Goal: Task Accomplishment & Management: Manage account settings

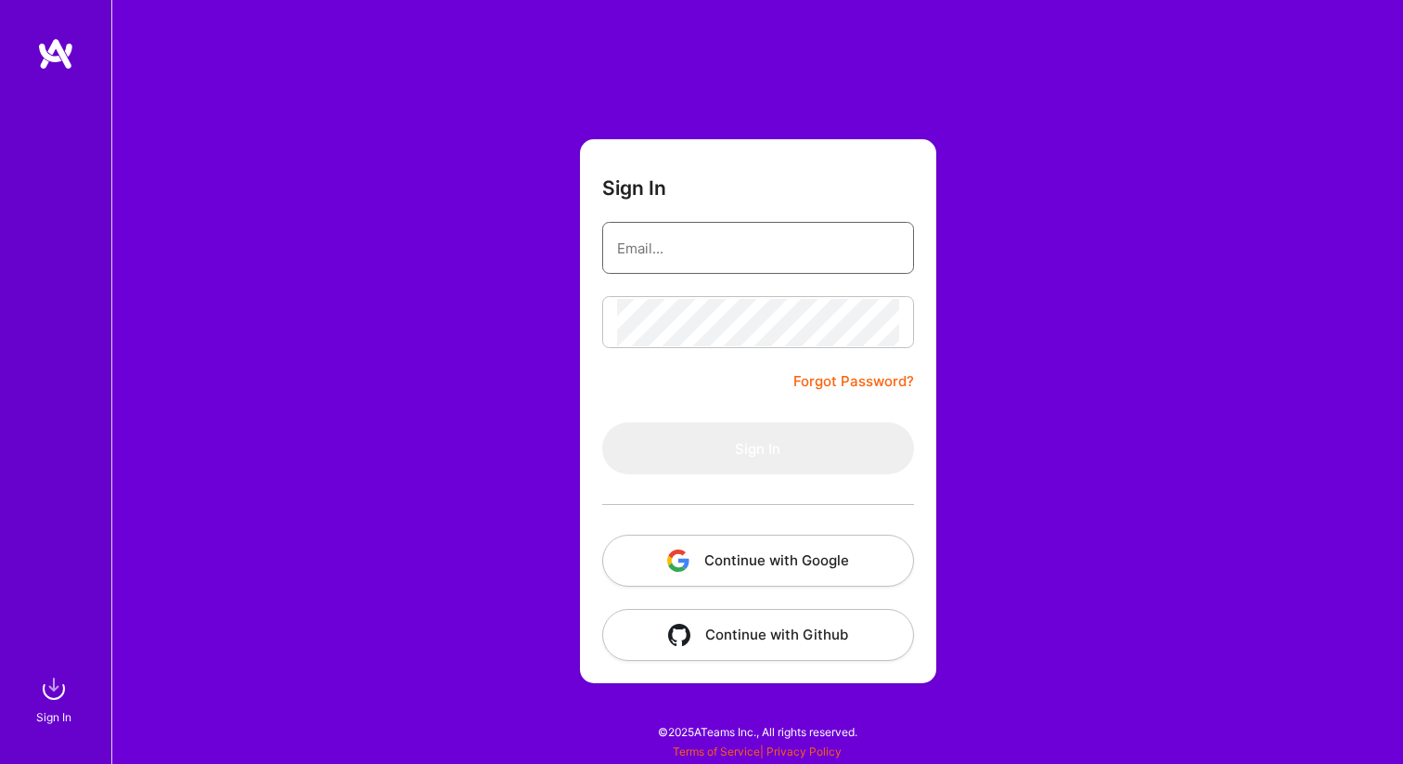
click at [728, 253] on input "email" at bounding box center [758, 248] width 282 height 47
type input "[EMAIL_ADDRESS][PERSON_NAME][DOMAIN_NAME]"
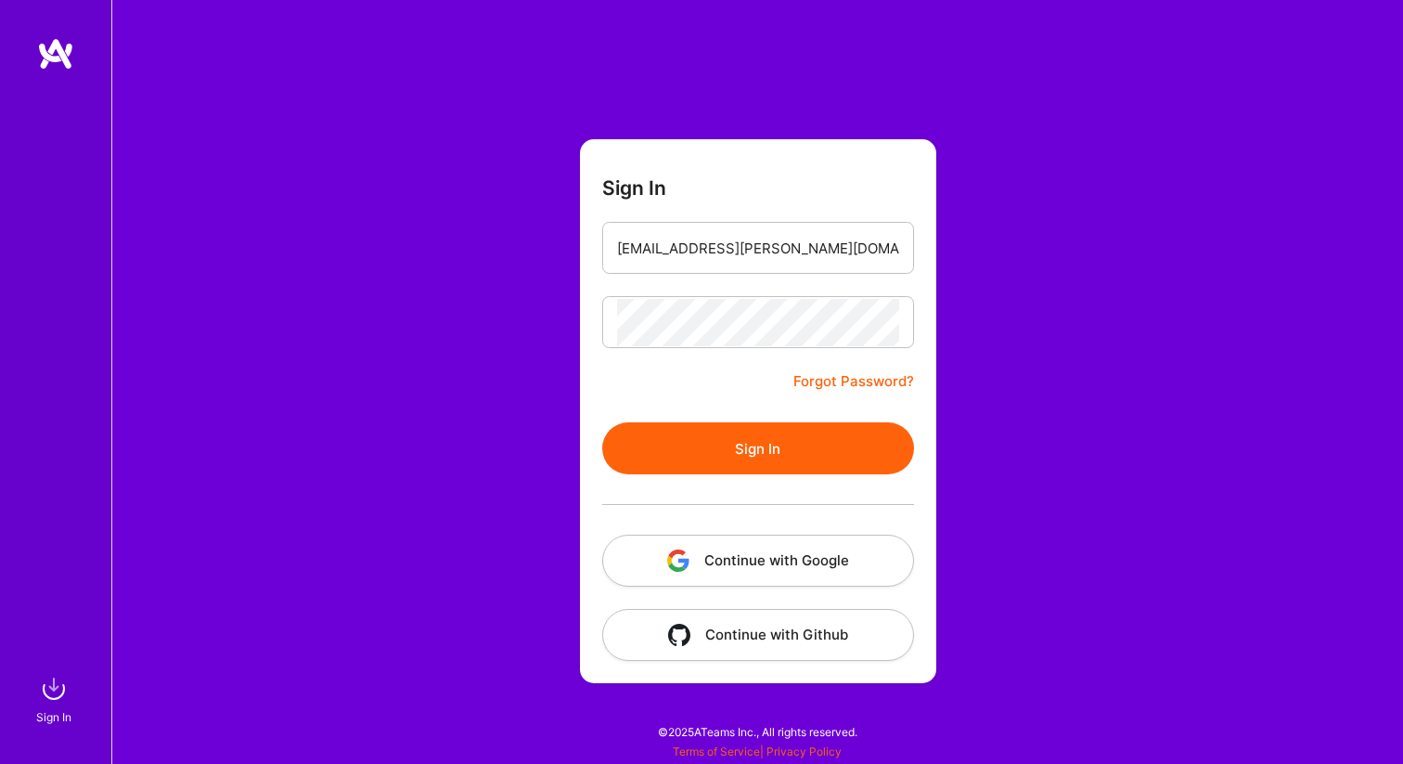
click at [739, 440] on button "Sign In" at bounding box center [758, 448] width 312 height 52
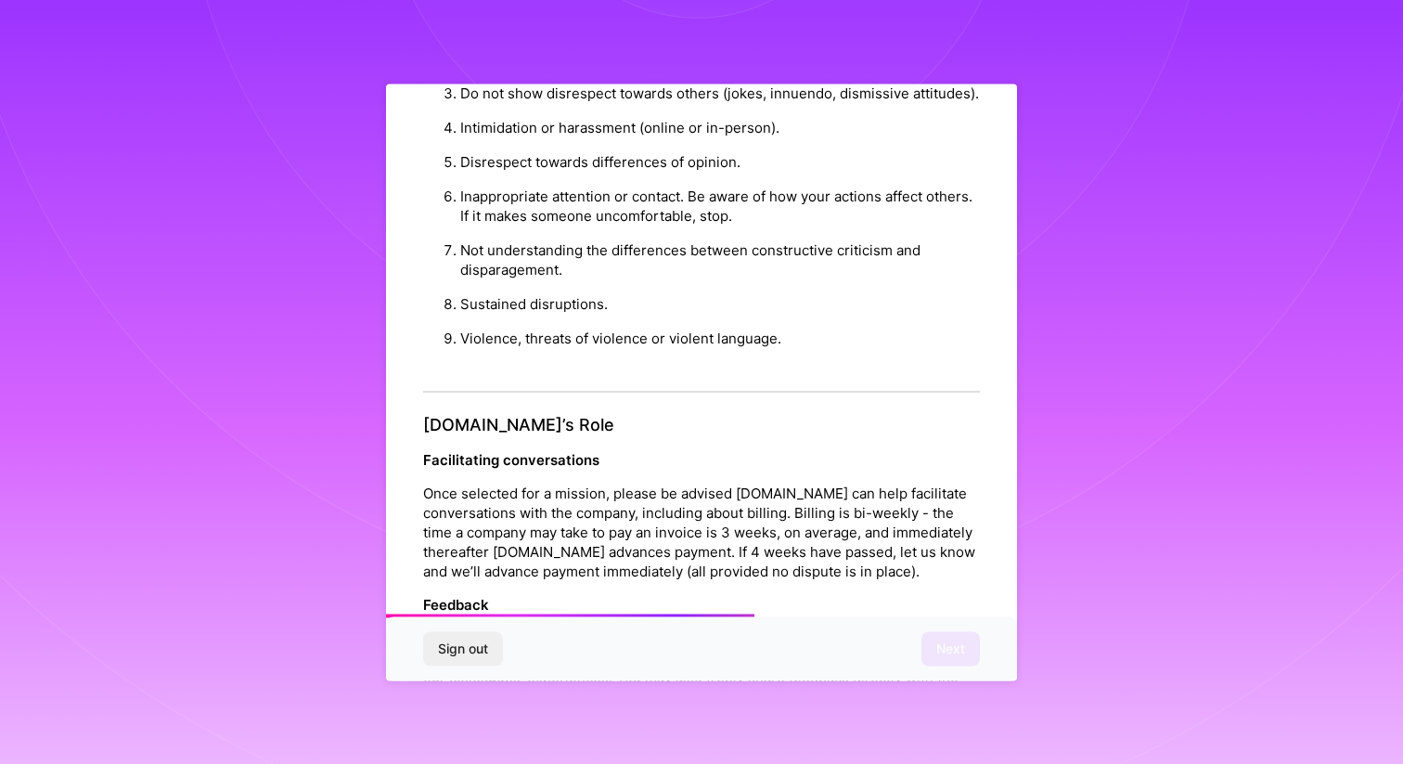
scroll to position [1956, 0]
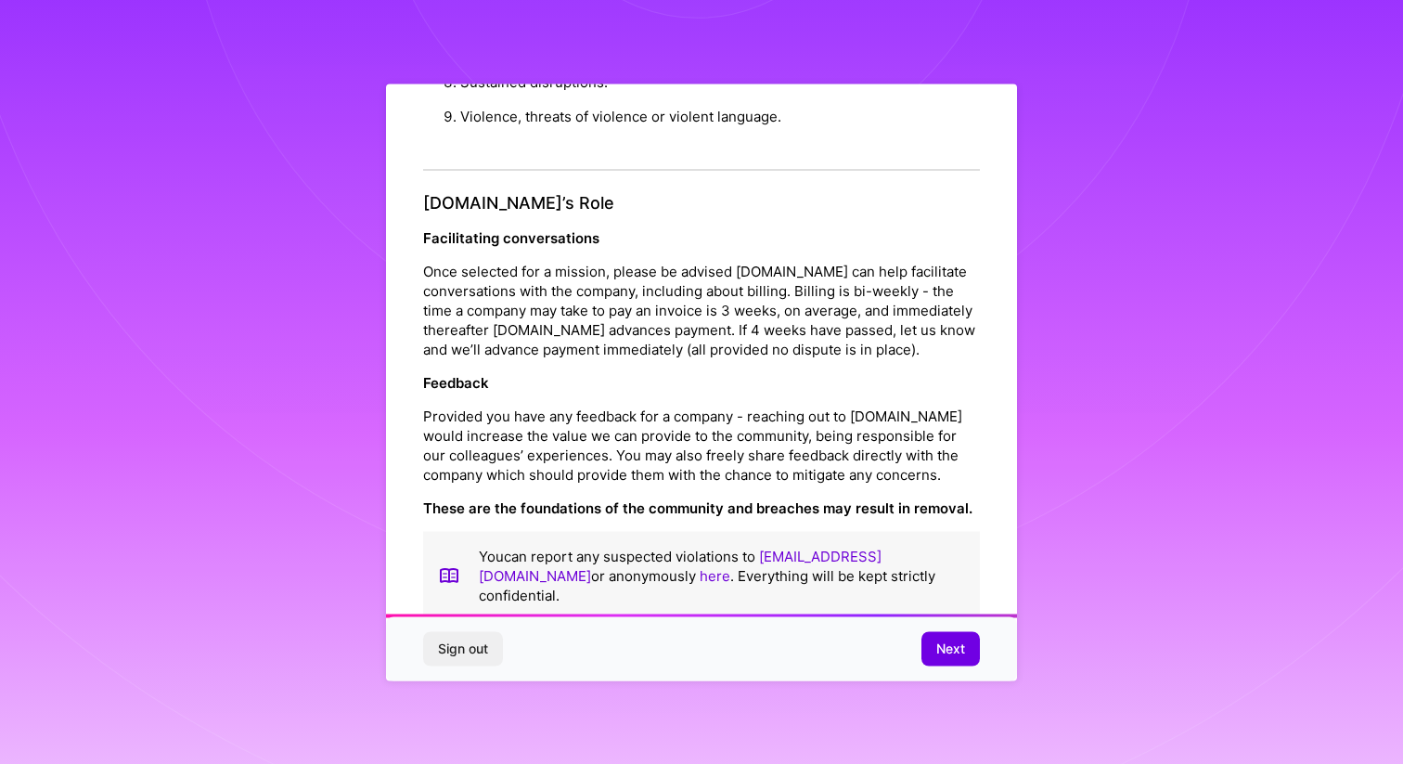
click at [946, 650] on span "Next" at bounding box center [950, 648] width 29 height 19
